Goal: Information Seeking & Learning: Learn about a topic

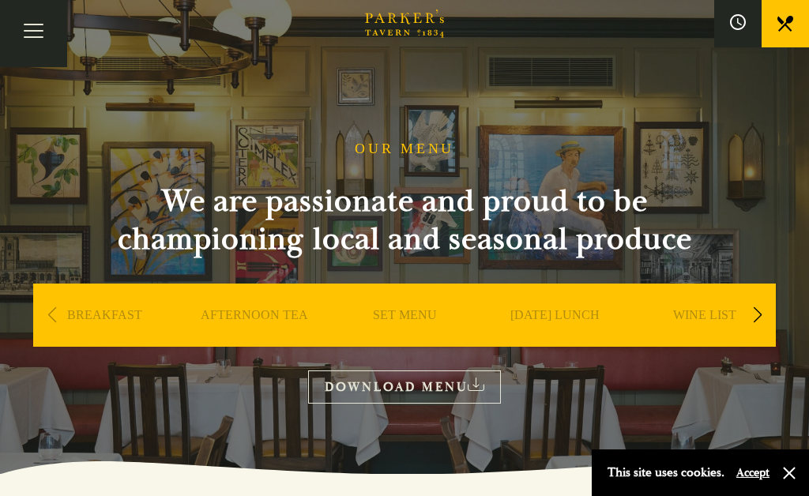
click at [402, 307] on link "SET MENU" at bounding box center [405, 338] width 64 height 63
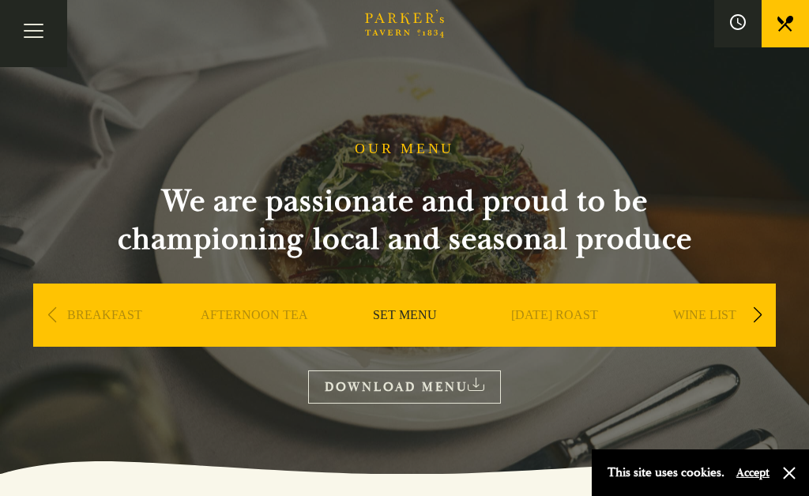
click at [377, 371] on link "DOWNLOAD MENU" at bounding box center [404, 387] width 193 height 32
click at [402, 141] on h1 "OUR MENU" at bounding box center [405, 149] width 100 height 17
click at [399, 141] on h1 "OUR MENU" at bounding box center [405, 149] width 100 height 17
click at [783, 477] on button "button" at bounding box center [790, 474] width 16 height 16
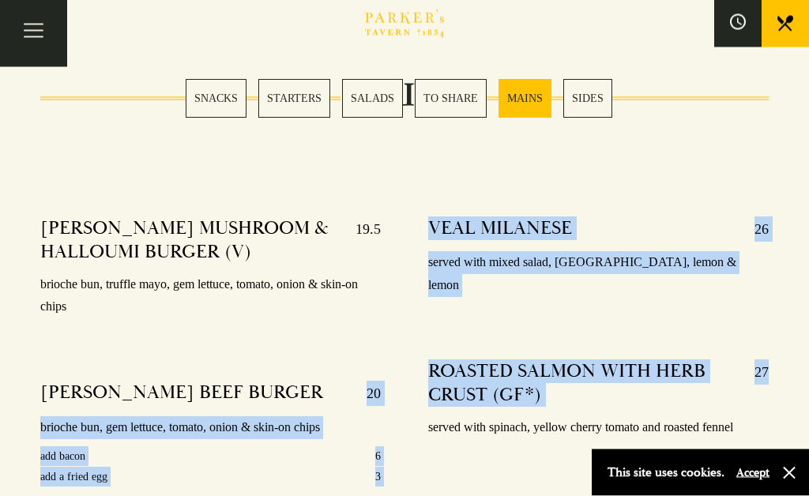
scroll to position [2762, 0]
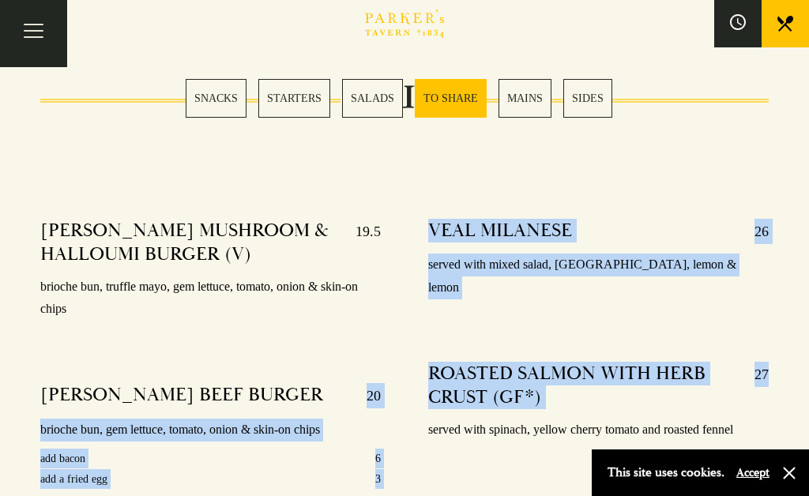
click at [7, 7] on link "MAINS" at bounding box center [525, 98] width 53 height 39
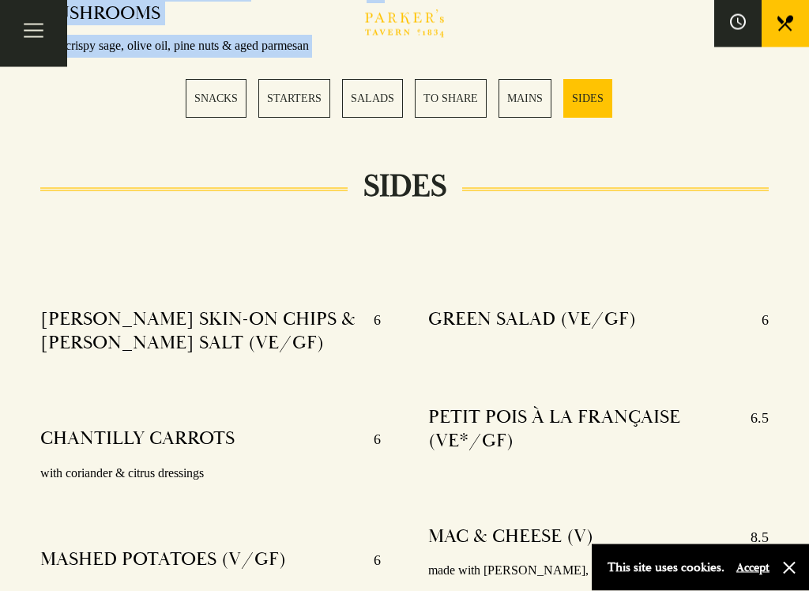
scroll to position [3932, 0]
